Goal: Task Accomplishment & Management: Use online tool/utility

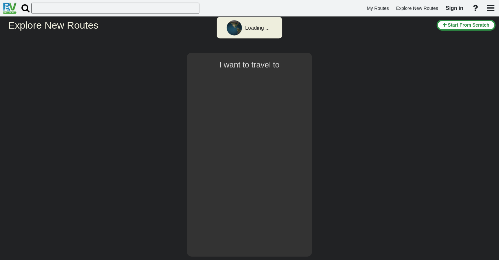
select select "number:1"
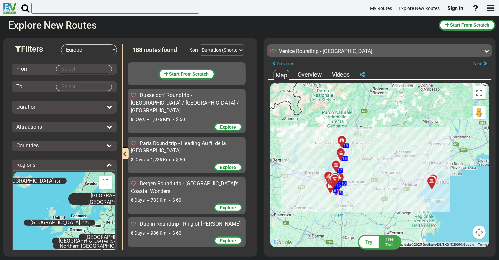
scroll to position [499, 0]
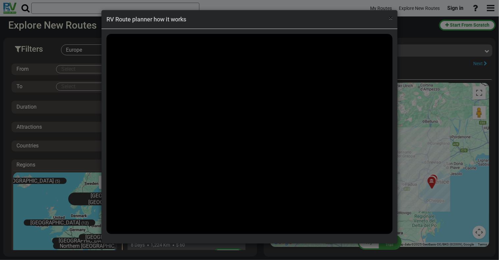
click at [390, 18] on span "×" at bounding box center [391, 18] width 4 height 8
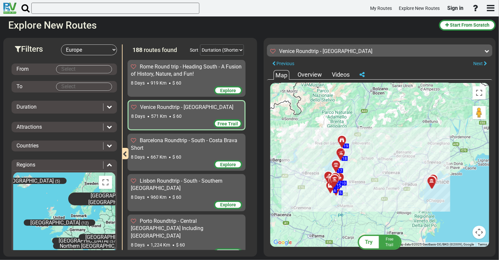
click at [334, 180] on div at bounding box center [336, 182] width 11 height 10
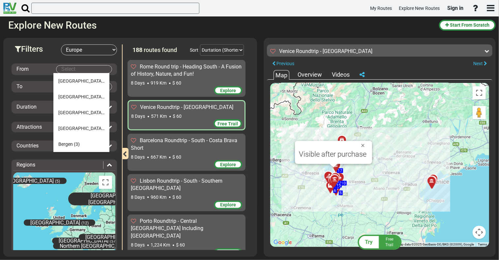
click at [73, 69] on body "My Routes Explore New Routes Sign in ×" at bounding box center [249, 130] width 499 height 260
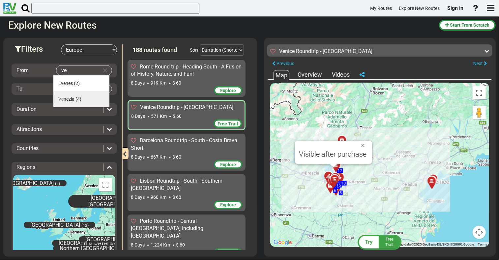
click at [74, 97] on span "Ve nezia" at bounding box center [66, 98] width 16 height 5
type input "[GEOGRAPHIC_DATA]"
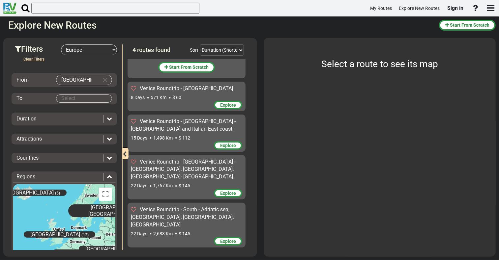
scroll to position [0, 0]
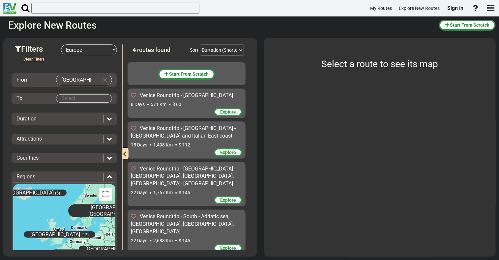
click at [91, 99] on body "My Routes Explore New Routes Sign in ×" at bounding box center [249, 130] width 499 height 260
click at [88, 109] on li "Venezia (4)" at bounding box center [81, 110] width 56 height 16
type input "[GEOGRAPHIC_DATA]"
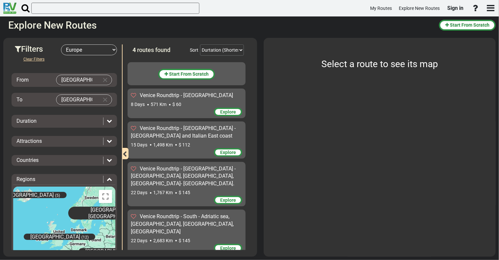
click at [108, 120] on icon at bounding box center [109, 120] width 5 height 5
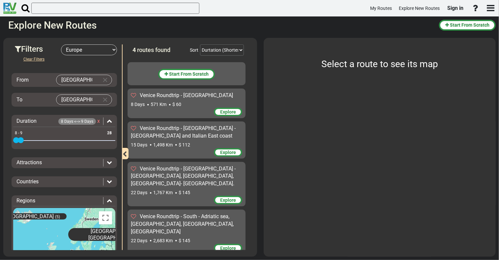
drag, startPoint x: 110, startPoint y: 139, endPoint x: 21, endPoint y: 147, distance: 89.3
click at [21, 147] on div "Duration 8 Days <--> 9 Days x 8 28 8 9 8 - 9" at bounding box center [64, 132] width 105 height 34
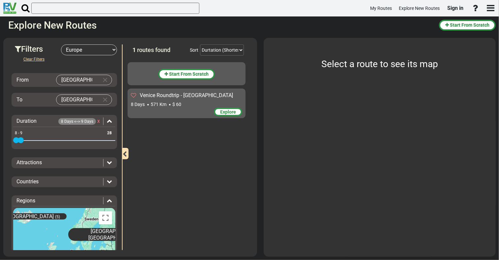
click at [109, 161] on div "Attractions" at bounding box center [64, 163] width 102 height 8
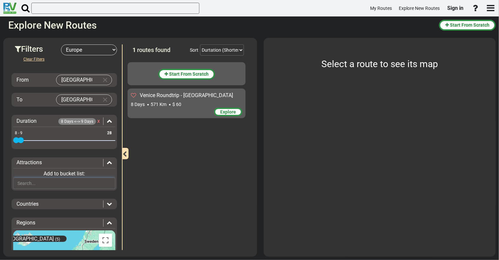
click at [72, 180] on input "text" at bounding box center [64, 183] width 102 height 11
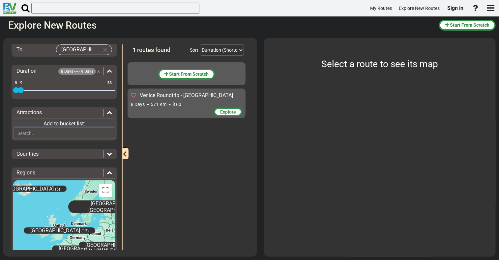
scroll to position [66, 0]
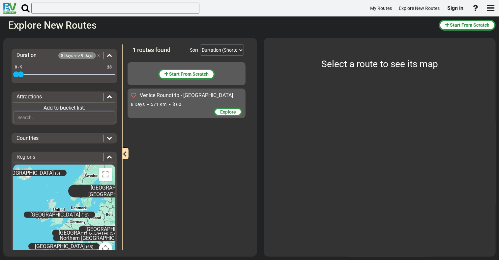
click at [65, 117] on input "text" at bounding box center [64, 117] width 102 height 11
click at [108, 138] on icon at bounding box center [109, 137] width 5 height 5
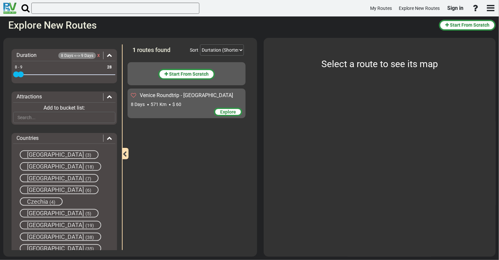
click at [34, 187] on span "[GEOGRAPHIC_DATA]" at bounding box center [55, 189] width 57 height 7
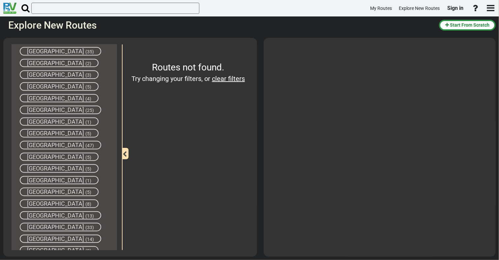
scroll to position [263, 0]
click at [40, 200] on span "[GEOGRAPHIC_DATA]" at bounding box center [55, 203] width 57 height 7
click at [40, 200] on span "[GEOGRAPHIC_DATA]" at bounding box center [56, 203] width 58 height 7
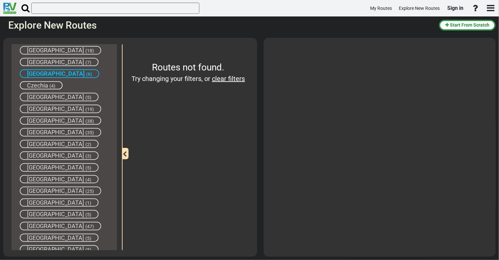
scroll to position [132, 0]
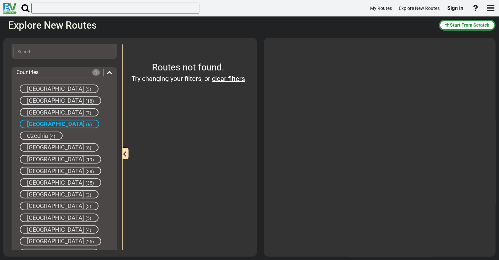
click at [49, 134] on span "(4)" at bounding box center [52, 136] width 6 height 5
click at [46, 136] on span "Czechia" at bounding box center [37, 135] width 21 height 7
click at [43, 122] on span "[GEOGRAPHIC_DATA]" at bounding box center [56, 124] width 58 height 7
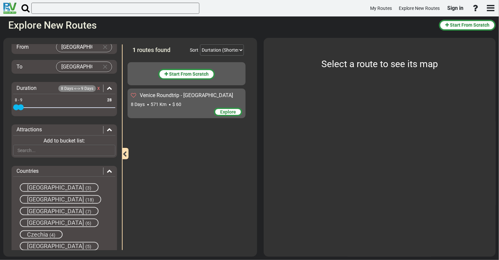
scroll to position [0, 0]
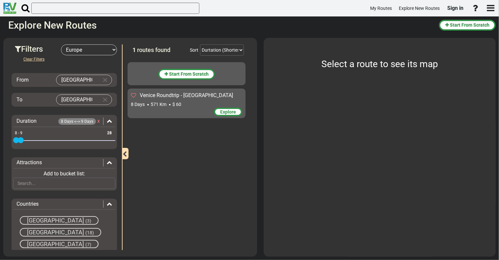
click at [76, 78] on input "[GEOGRAPHIC_DATA]" at bounding box center [77, 80] width 42 height 10
click at [101, 78] on button "Clear Input" at bounding box center [105, 80] width 10 height 10
click at [100, 92] on span "(2)" at bounding box center [103, 92] width 6 height 5
type input "[GEOGRAPHIC_DATA]"
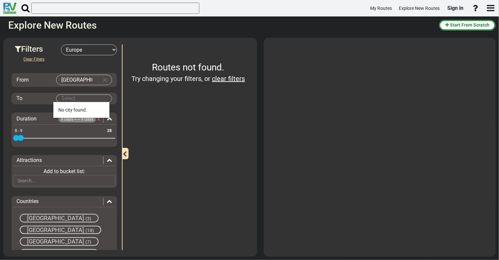
click at [83, 100] on body "My Routes Explore New Routes Sign in ×" at bounding box center [249, 130] width 499 height 260
drag, startPoint x: 83, startPoint y: 78, endPoint x: 42, endPoint y: 81, distance: 40.9
click at [42, 81] on div "From [GEOGRAPHIC_DATA]" at bounding box center [64, 80] width 102 height 11
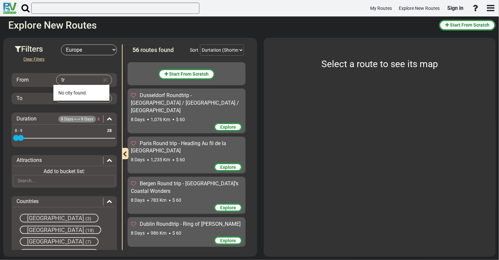
type input "t"
type input "m"
click at [100, 94] on span "(2)" at bounding box center [103, 92] width 6 height 5
type input "[GEOGRAPHIC_DATA]"
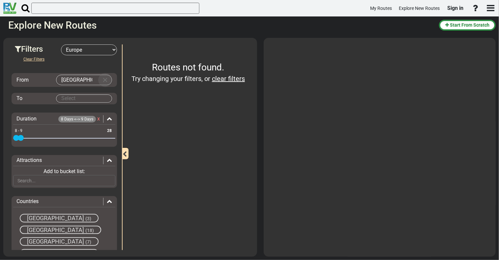
click at [101, 78] on button "Clear Input" at bounding box center [105, 80] width 10 height 10
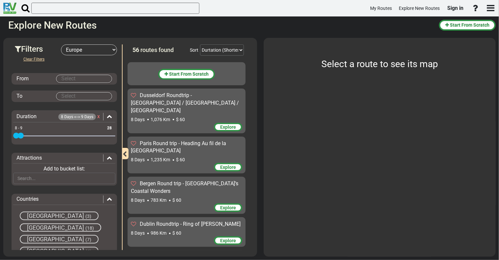
click at [46, 249] on span "[GEOGRAPHIC_DATA]" at bounding box center [55, 251] width 57 height 7
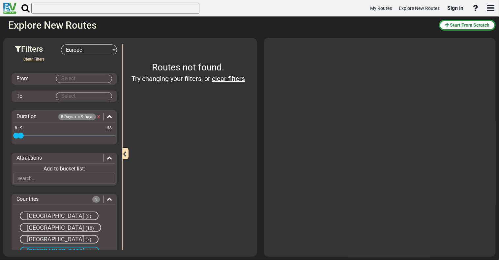
click at [97, 117] on span "x" at bounding box center [98, 116] width 3 height 6
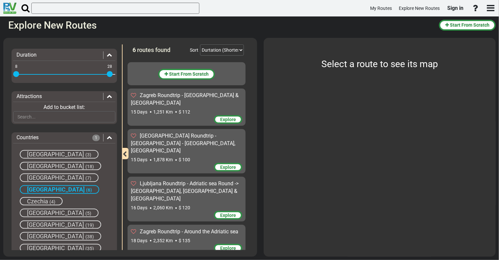
scroll to position [66, 0]
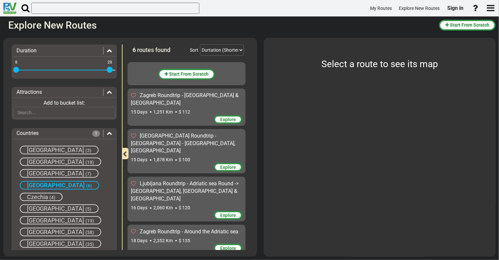
click at [224, 117] on span "Explore" at bounding box center [228, 119] width 16 height 5
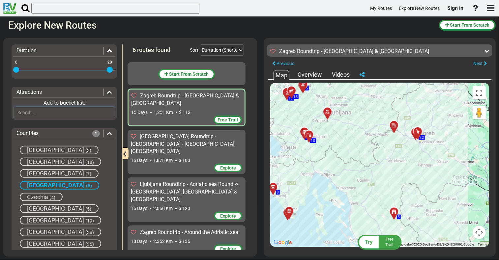
click at [38, 112] on input "text" at bounding box center [64, 112] width 102 height 11
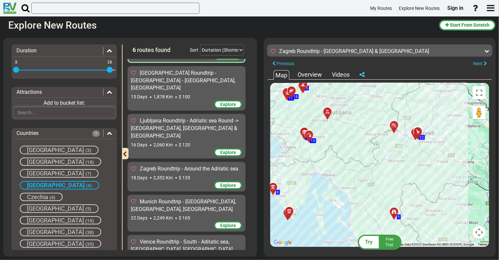
scroll to position [0, 0]
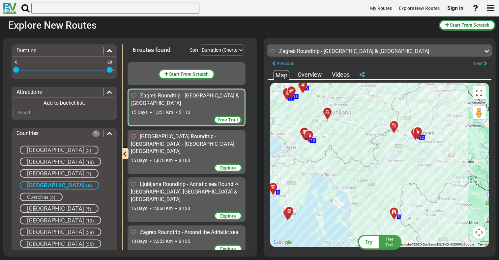
click at [225, 117] on span "Free Trail" at bounding box center [227, 119] width 20 height 5
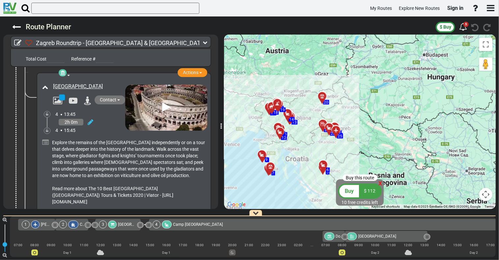
scroll to position [1054, 0]
